Goal: Task Accomplishment & Management: Manage account settings

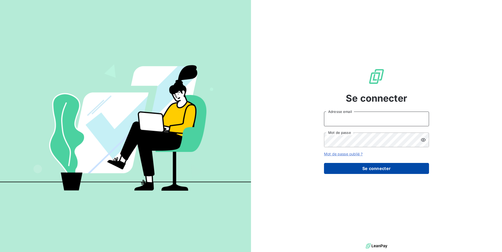
type input "[EMAIL_ADDRESS][DOMAIN_NAME]"
click at [349, 168] on button "Se connecter" at bounding box center [376, 168] width 105 height 11
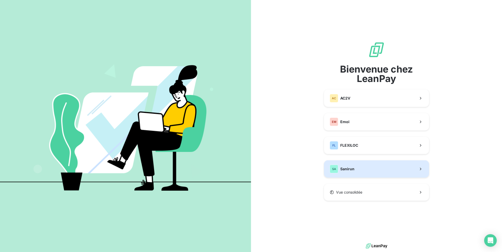
click at [397, 166] on button "SA Sanirun" at bounding box center [376, 169] width 105 height 17
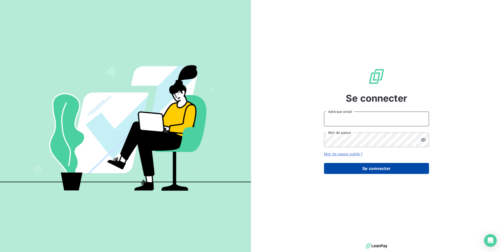
type input "[EMAIL_ADDRESS][DOMAIN_NAME]"
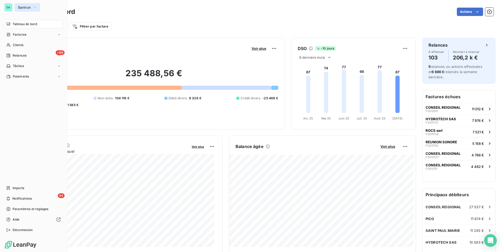
click at [32, 8] on button "Sanirun" at bounding box center [27, 7] width 25 height 8
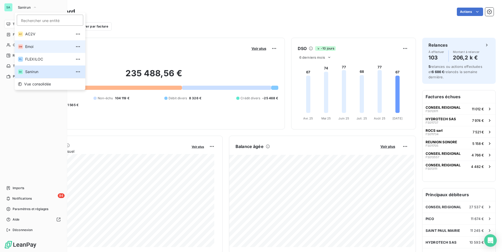
click at [42, 48] on span "Emoi" at bounding box center [48, 46] width 46 height 5
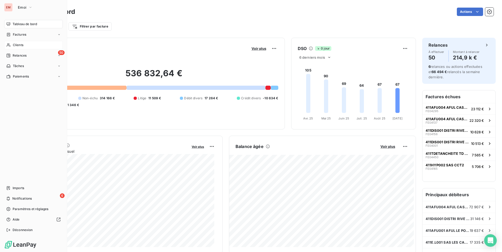
click at [17, 46] on span "Clients" at bounding box center [18, 45] width 10 height 5
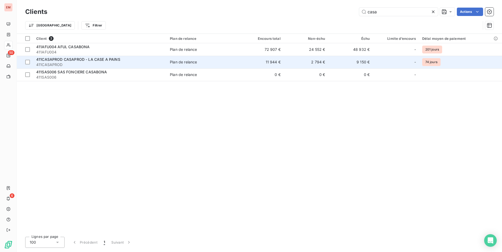
type input "casa"
click at [356, 62] on td "9 150 €" at bounding box center [350, 62] width 45 height 13
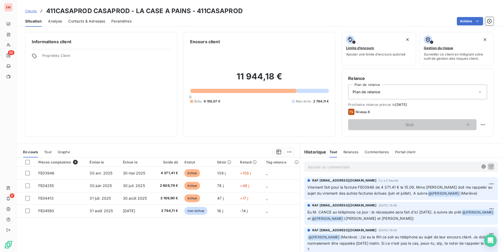
click at [336, 168] on p "Ajouter un commentaire ﻿" at bounding box center [393, 167] width 170 height 7
click at [414, 167] on p "Mail reçu ce jour de Mme PABIE suite relance :" at bounding box center [393, 167] width 170 height 6
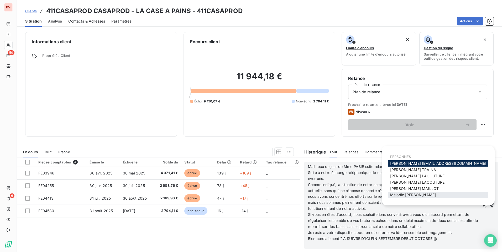
click at [416, 194] on span "[PERSON_NAME]" at bounding box center [413, 195] width 46 height 4
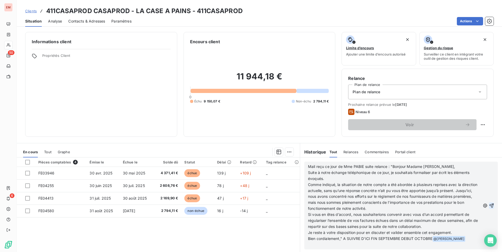
click at [489, 206] on icon "button" at bounding box center [491, 206] width 4 height 4
